Goal: Transaction & Acquisition: Purchase product/service

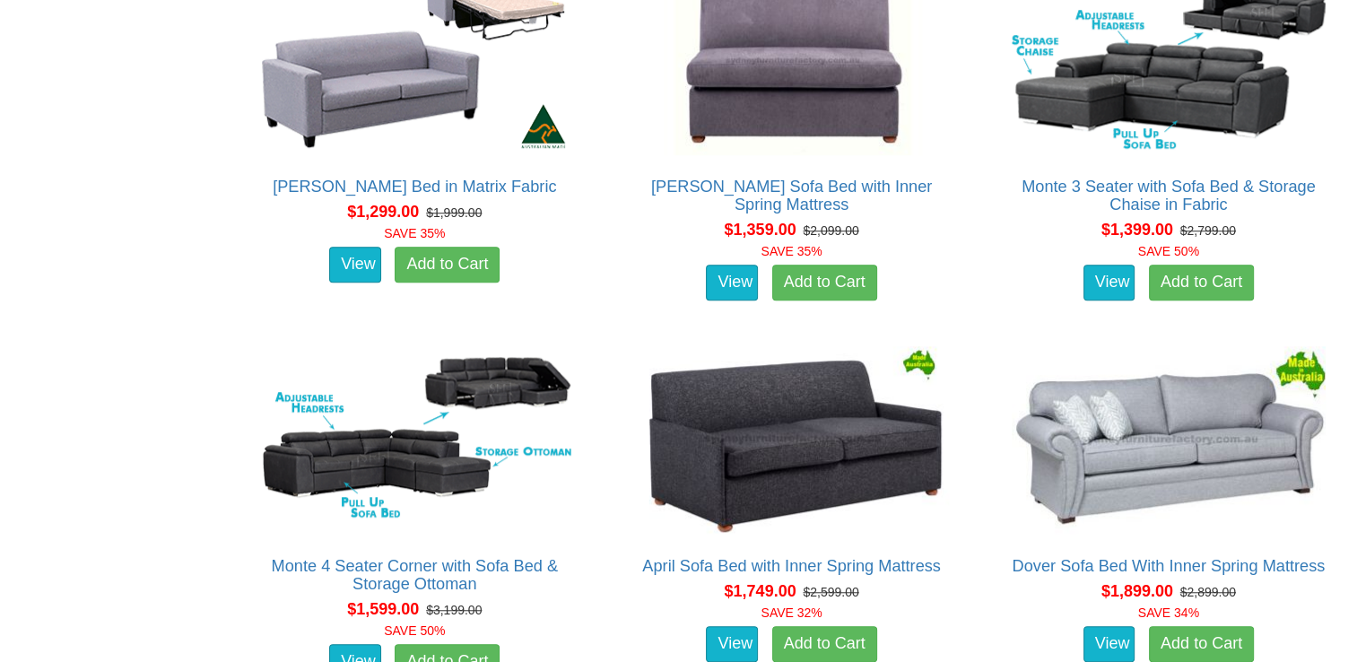
scroll to position [1255, 0]
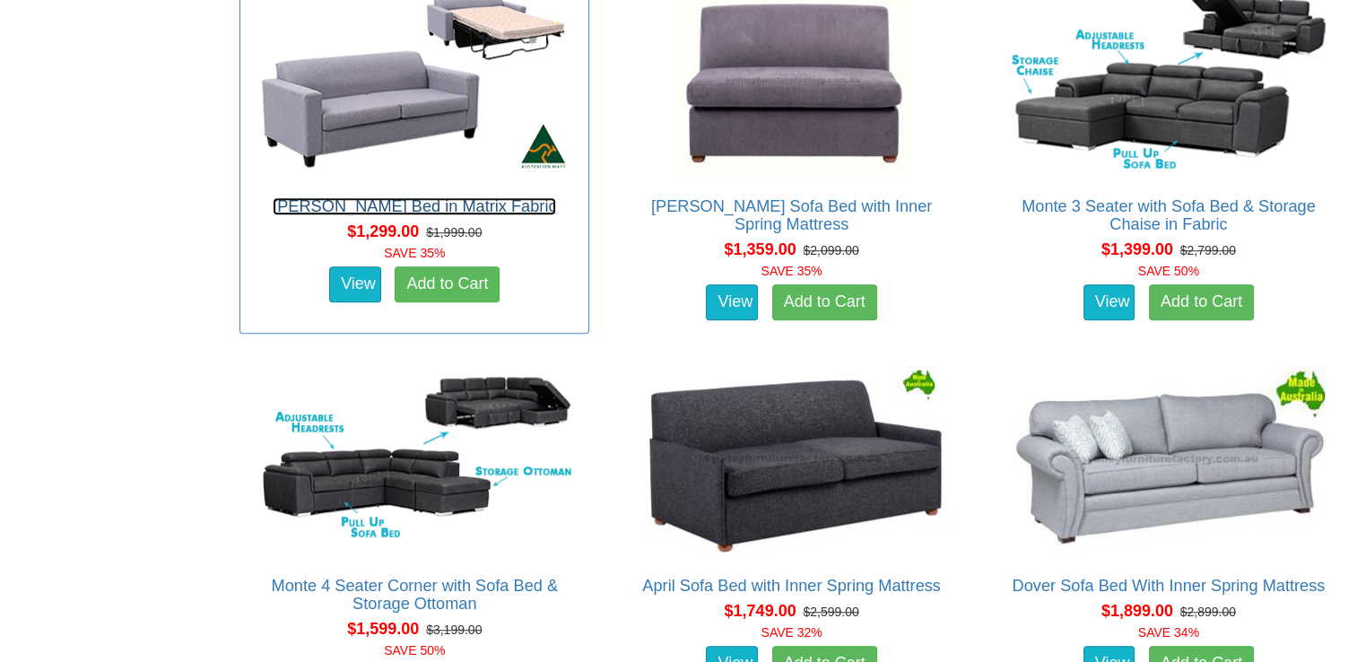
click at [384, 198] on link "[PERSON_NAME] Bed in Matrix Fabric" at bounding box center [414, 206] width 283 height 18
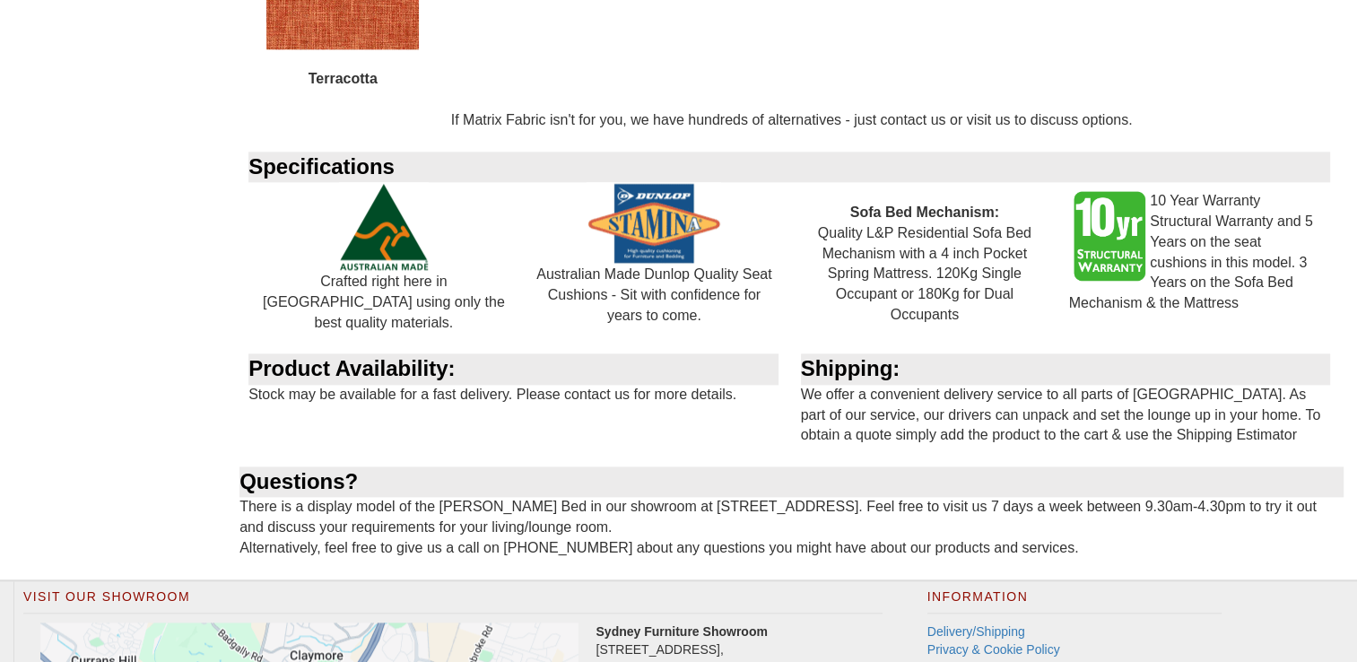
scroll to position [2152, 0]
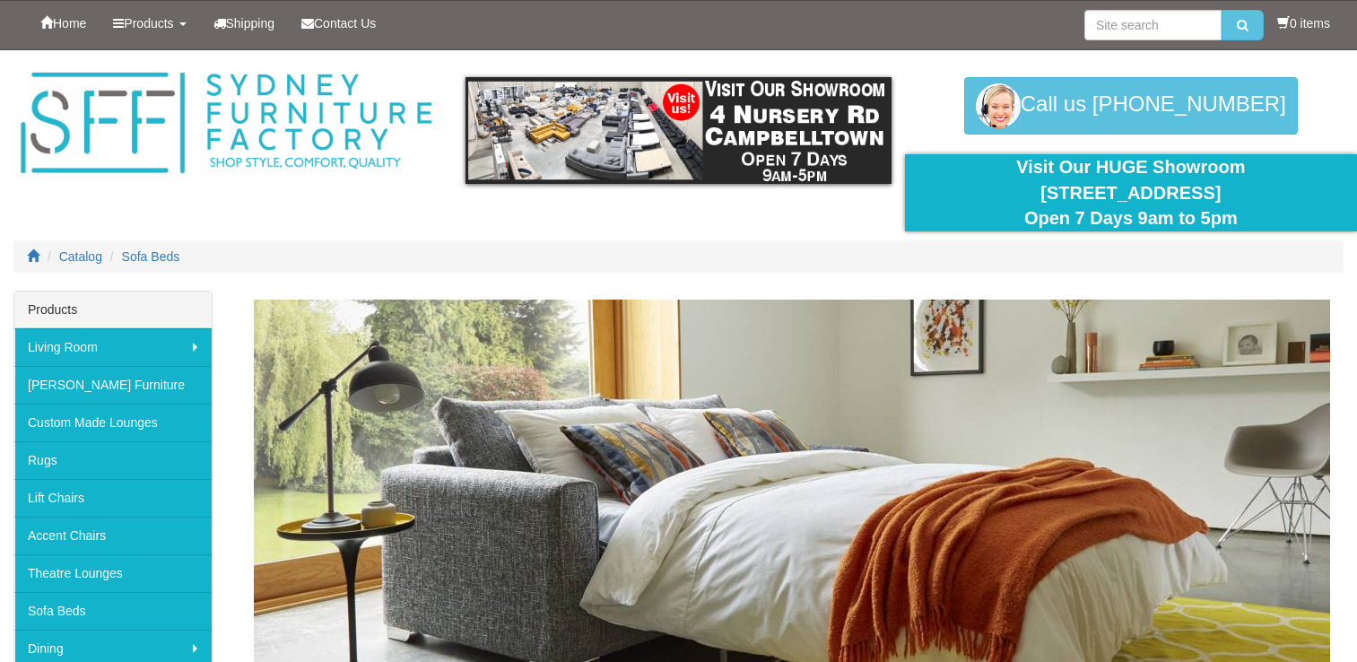
scroll to position [1255, 0]
